Goal: Information Seeking & Learning: Find specific fact

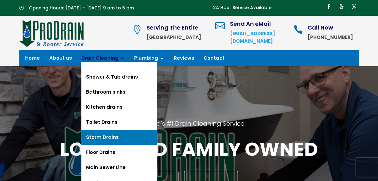
click at [109, 137] on link "Storm Drains" at bounding box center [118, 137] width 75 height 15
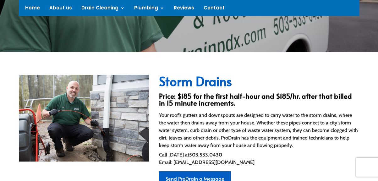
scroll to position [172, 0]
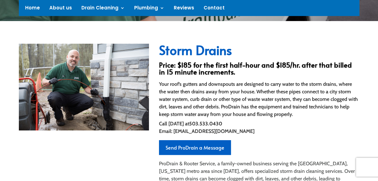
click at [285, 74] on h3 "Price: $185 for the first half-hour and $185/hr. after that billed in 15 minute…" at bounding box center [259, 69] width 200 height 17
click at [306, 40] on div "Storm Drains Price: $185 for the first half-hour and $185/hr. after that billed…" at bounding box center [189, 167] width 340 height 263
click at [372, 36] on div "Storm Drains Price: $185 for the first half-hour and $185/hr. after that billed…" at bounding box center [189, 167] width 378 height 293
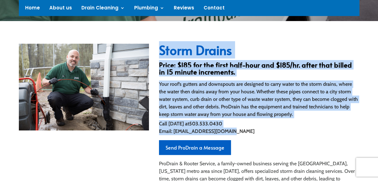
drag, startPoint x: 232, startPoint y: 131, endPoint x: 158, endPoint y: 51, distance: 109.3
click at [158, 51] on div "Storm Drains Price: $185 for the first half-hour and $185/hr. after that billed…" at bounding box center [189, 167] width 340 height 263
copy div "Storm Drains Price: $185 for the first half-hour and $185/hr. after that billed…"
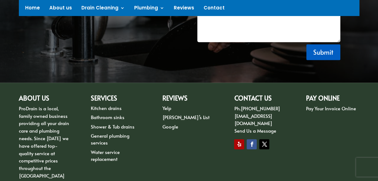
scroll to position [611, 0]
